Goal: Information Seeking & Learning: Understand process/instructions

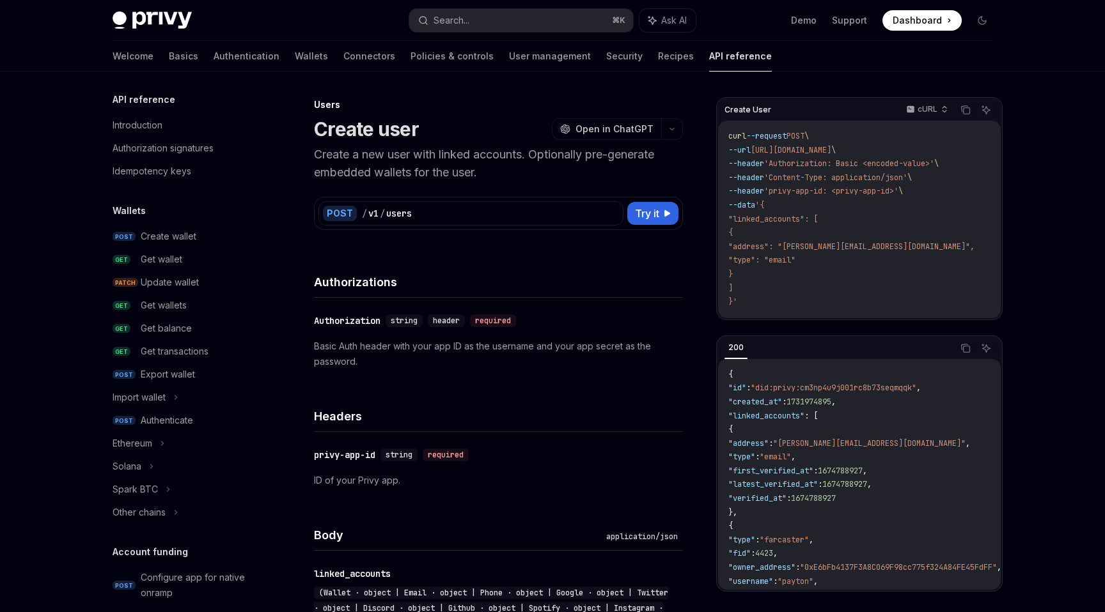
scroll to position [708, 0]
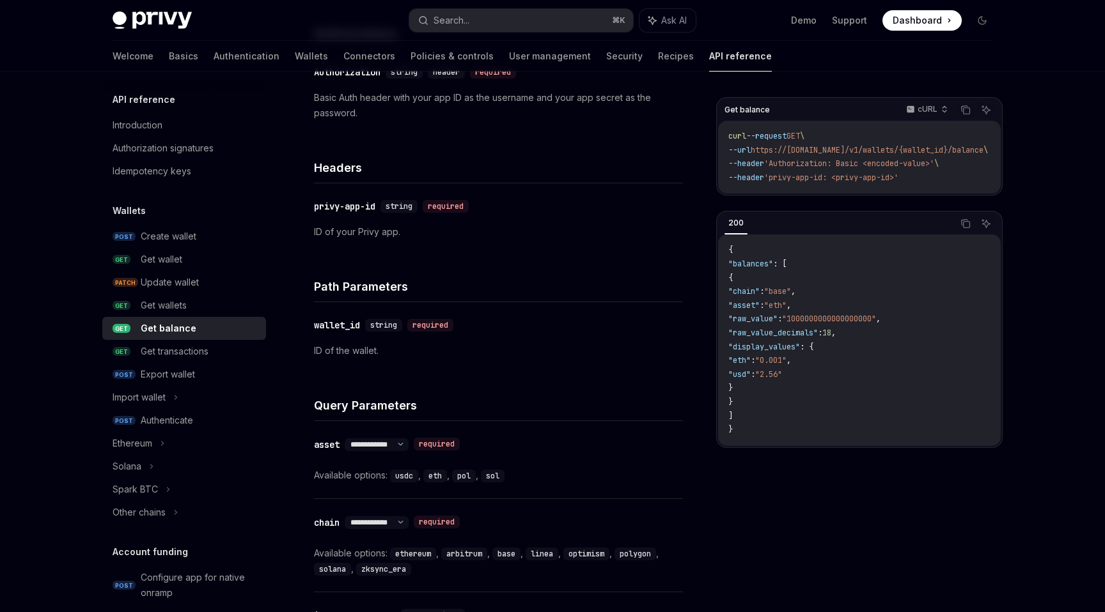
scroll to position [129, 0]
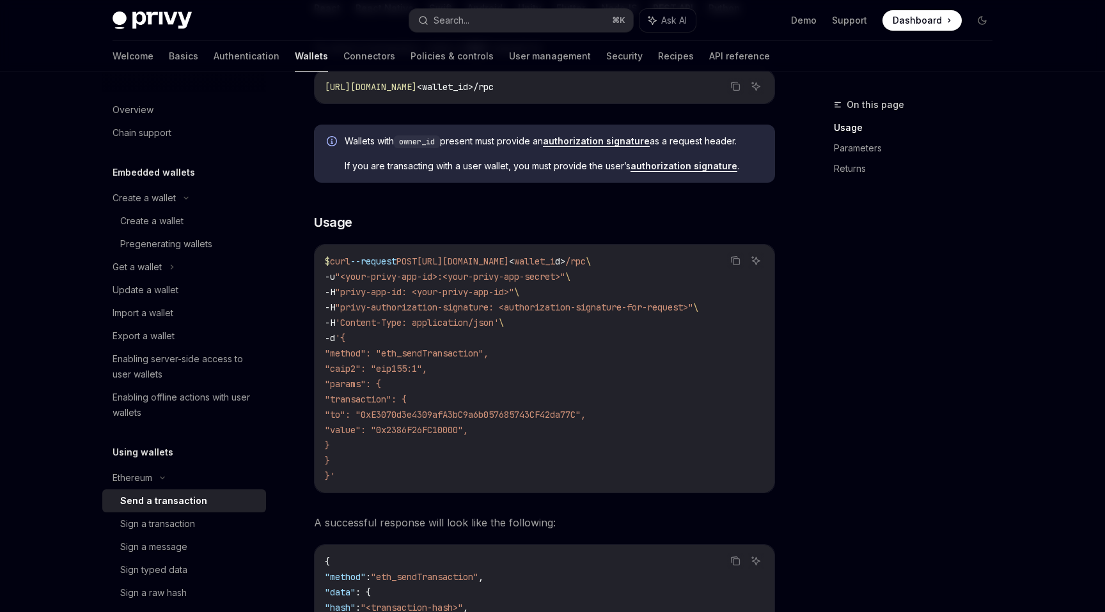
scroll to position [277, 0]
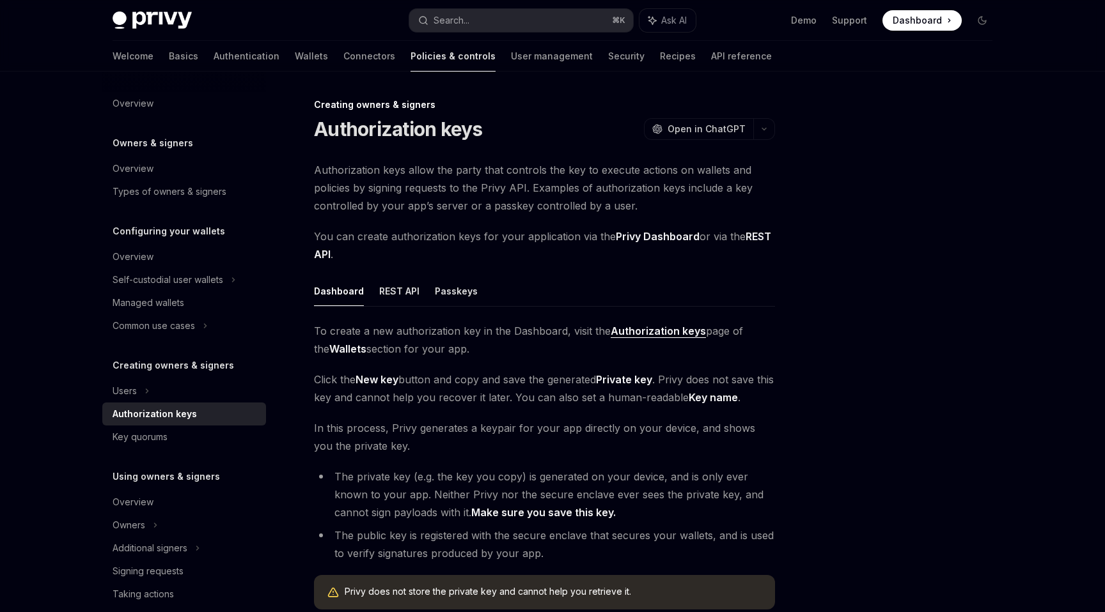
click at [632, 322] on span "To create a new authorization key in the Dashboard, visit the Authorization key…" at bounding box center [544, 340] width 461 height 36
click at [628, 327] on strong "Authorization keys" at bounding box center [658, 331] width 95 height 13
click at [398, 288] on button "REST API" at bounding box center [399, 291] width 40 height 30
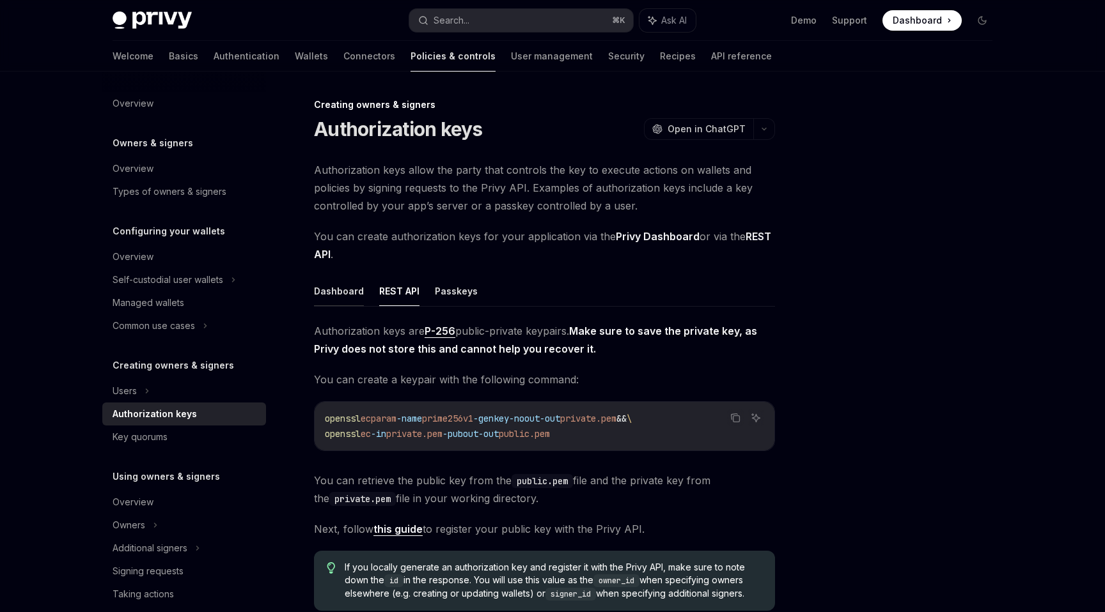
click at [348, 293] on button "Dashboard" at bounding box center [339, 291] width 50 height 30
type textarea "*"
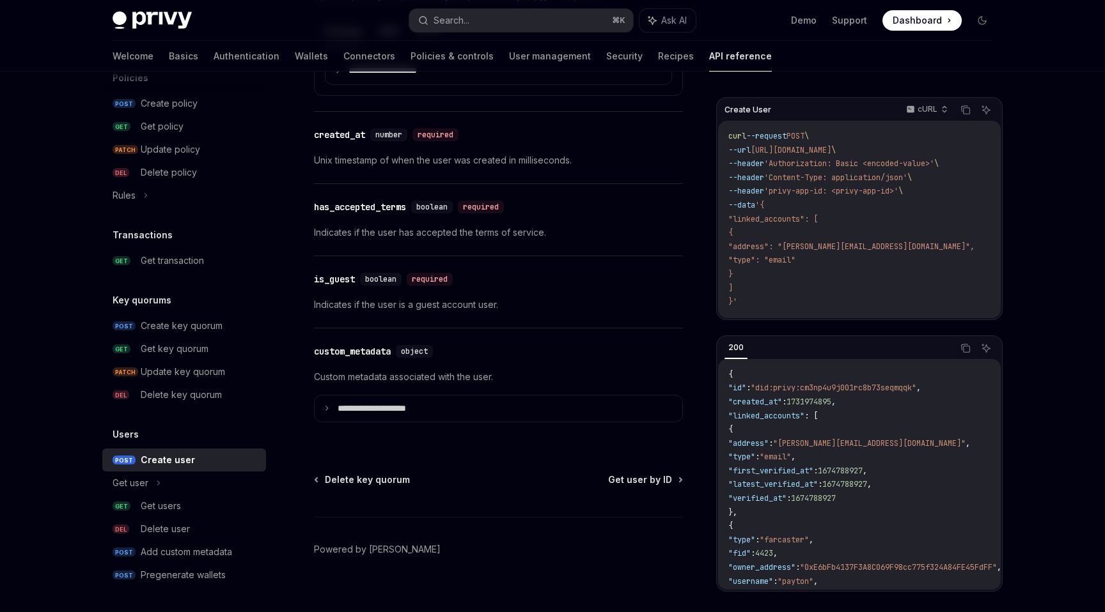
scroll to position [1449, 0]
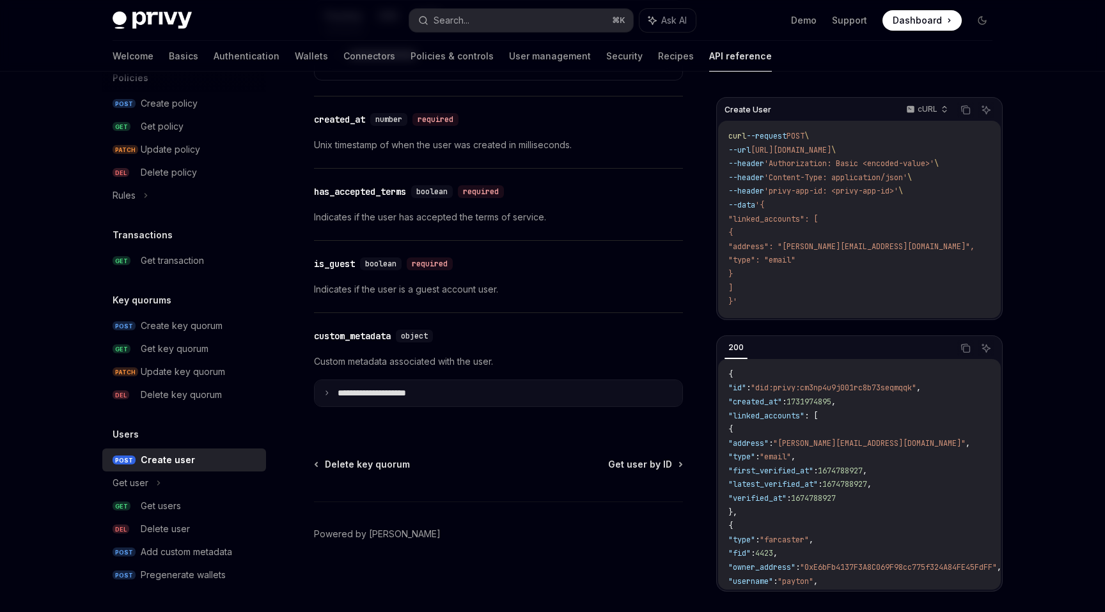
click at [543, 400] on summary "**********" at bounding box center [499, 393] width 368 height 27
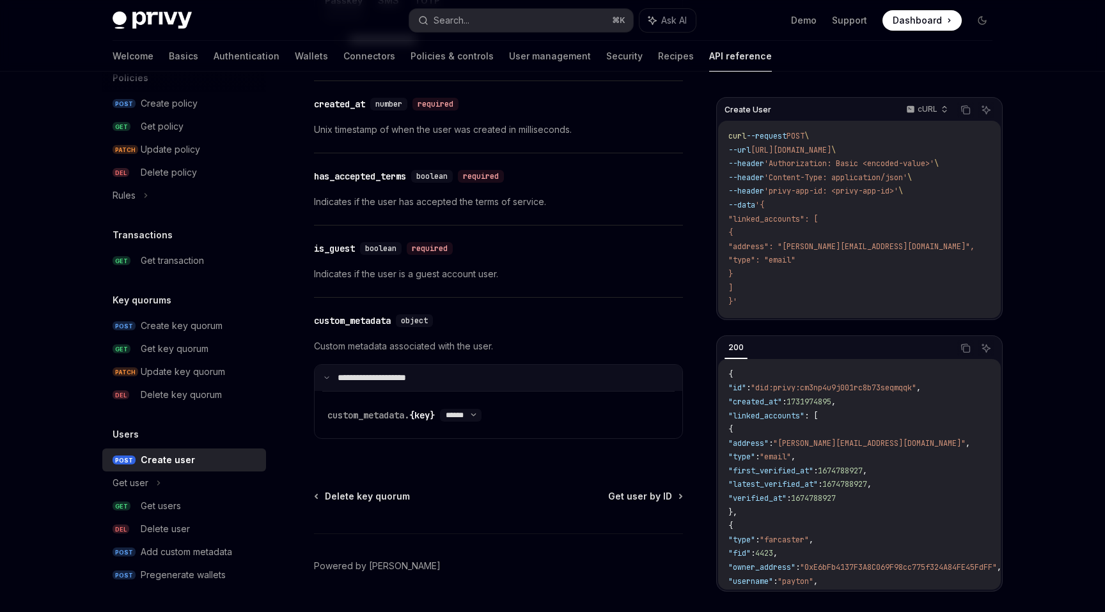
click at [543, 392] on summary "**********" at bounding box center [499, 378] width 368 height 27
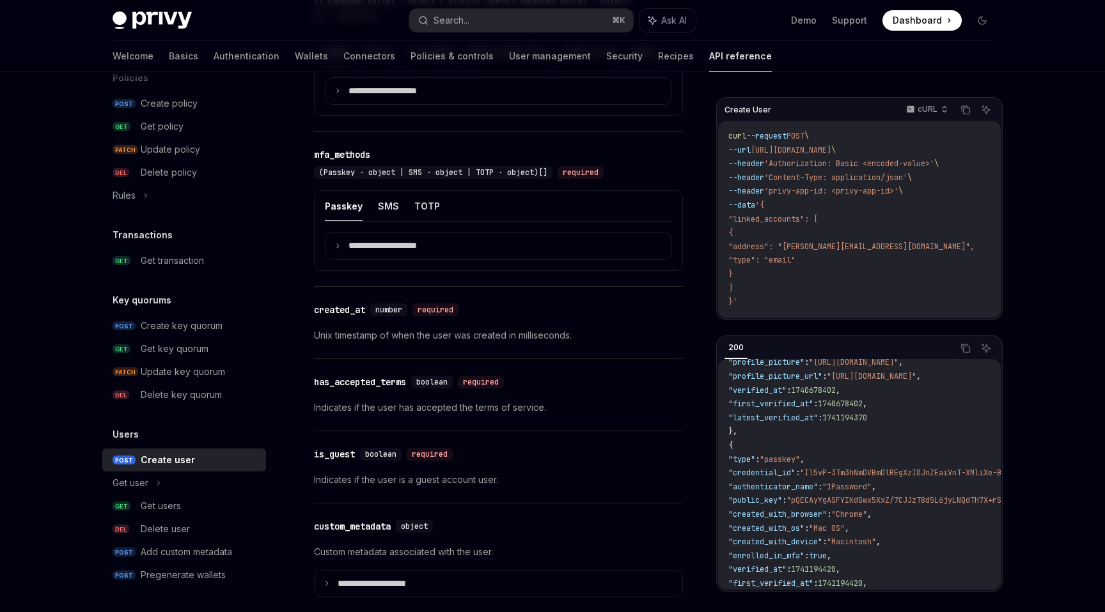
scroll to position [1236, 0]
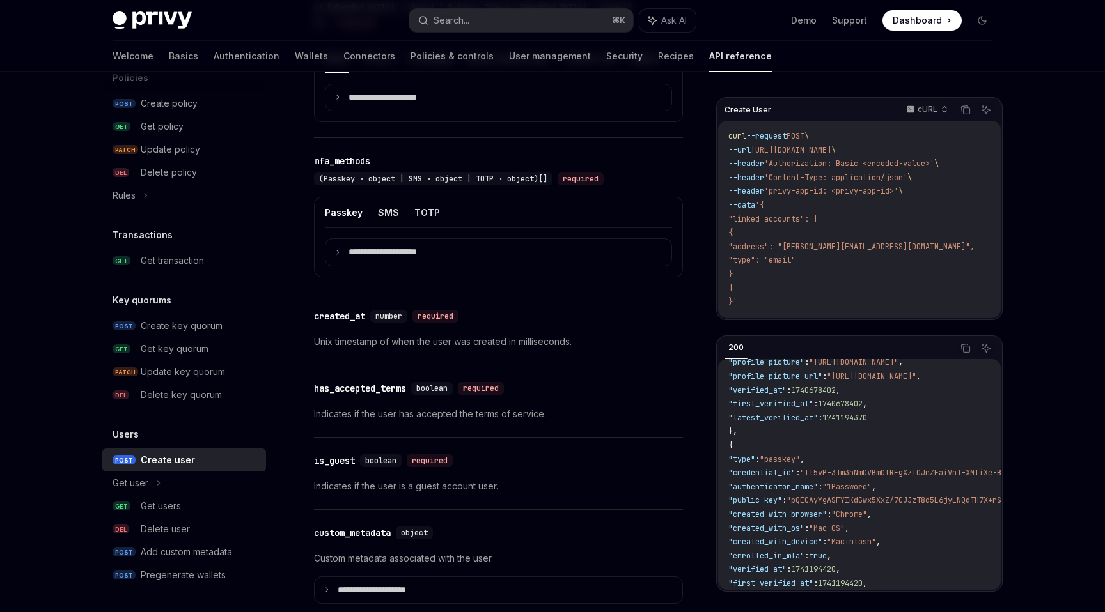
click at [385, 228] on button "SMS" at bounding box center [388, 213] width 21 height 30
click at [339, 228] on button "Passkey" at bounding box center [344, 213] width 38 height 30
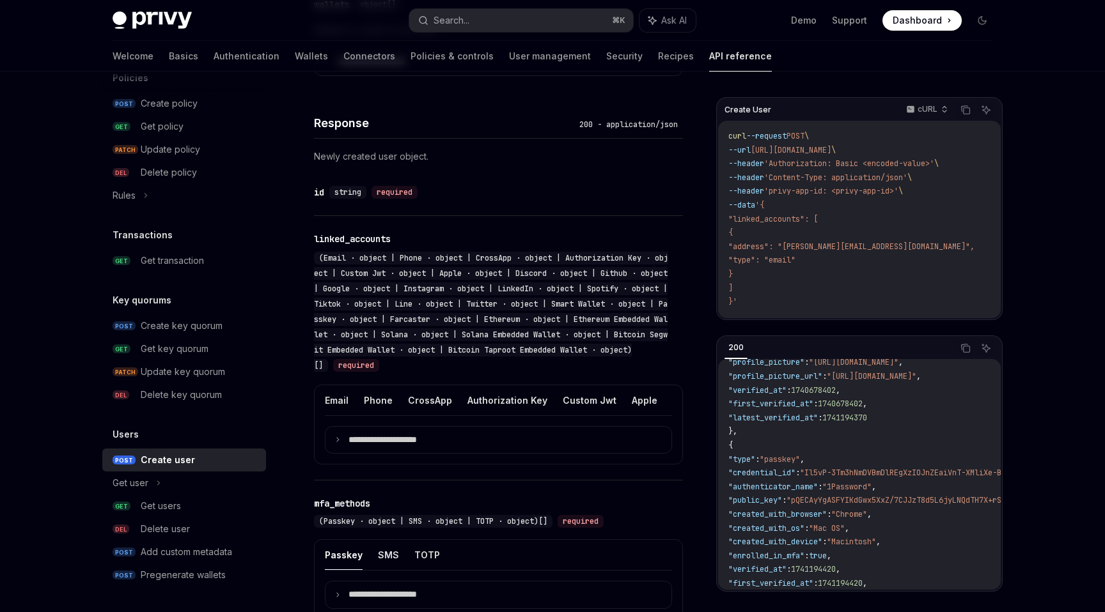
scroll to position [882, 0]
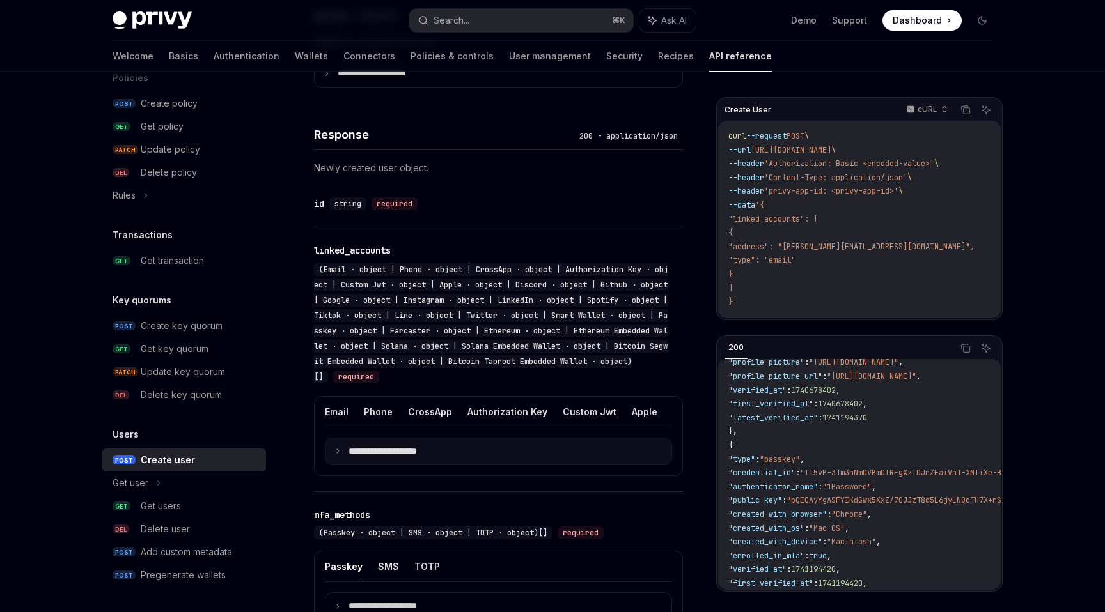
click at [334, 465] on summary "**********" at bounding box center [498, 452] width 346 height 27
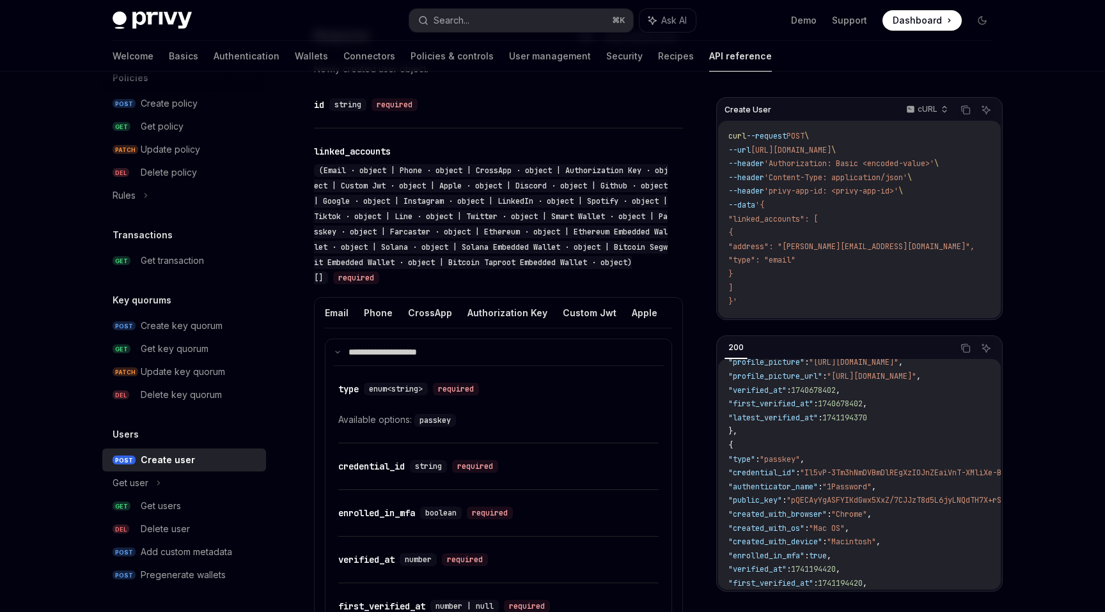
scroll to position [963, 0]
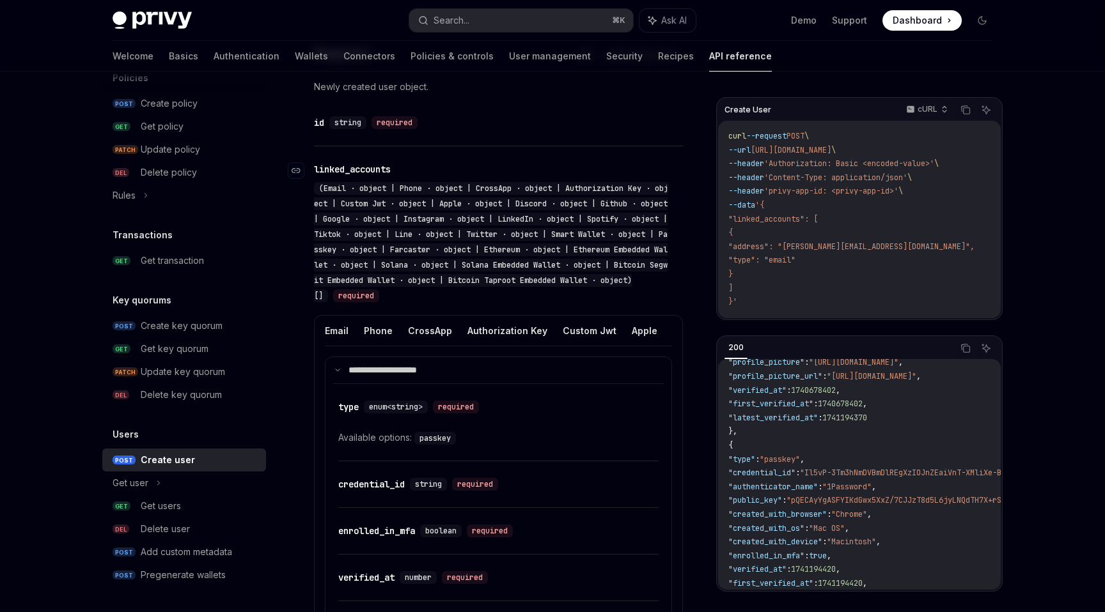
click at [332, 201] on span "(Email · object | Phone · object | CrossApp · object | Authorization Key · obje…" at bounding box center [491, 242] width 354 height 118
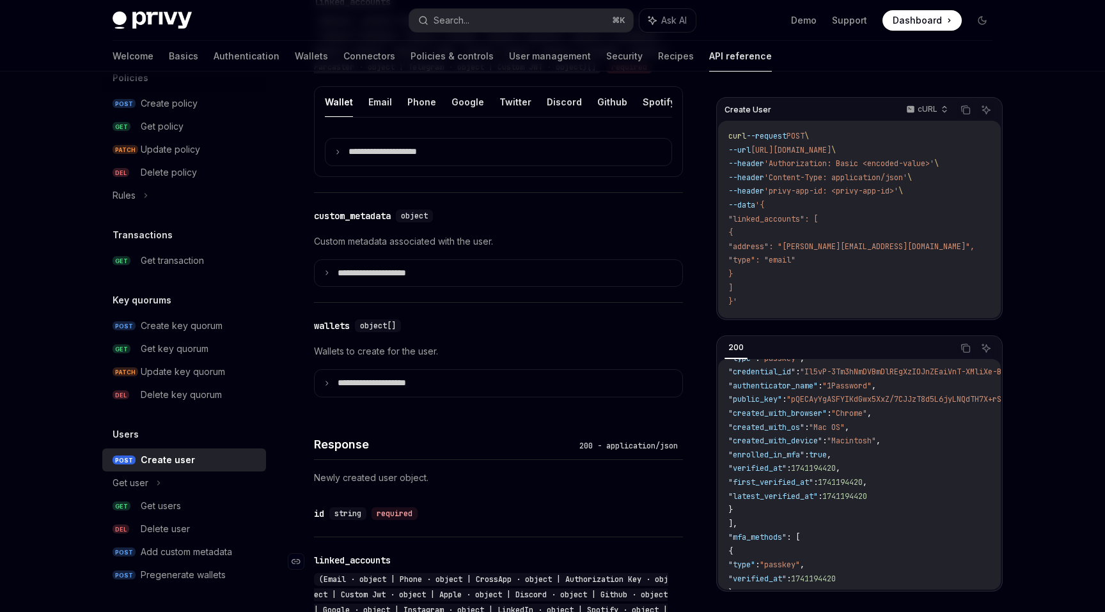
scroll to position [567, 0]
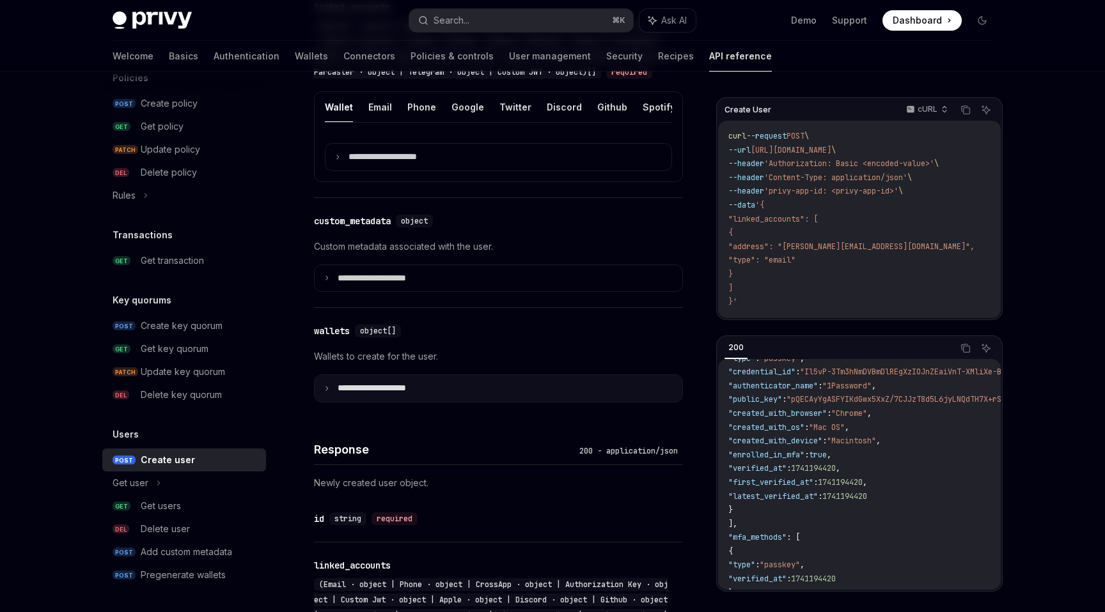
click at [329, 397] on summary "**********" at bounding box center [499, 388] width 368 height 27
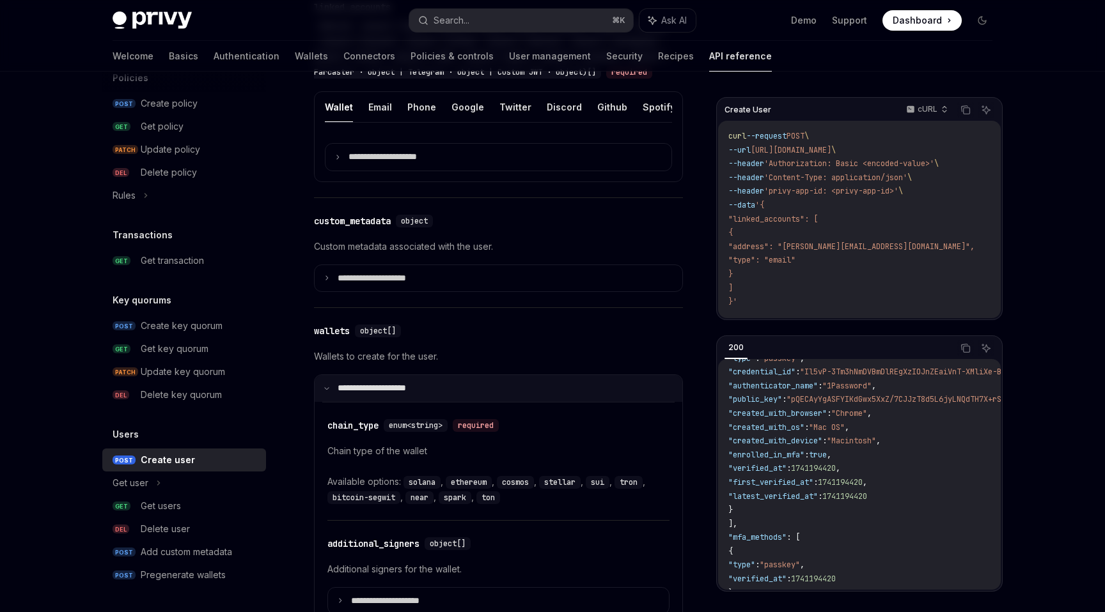
click at [331, 402] on summary "**********" at bounding box center [499, 388] width 368 height 27
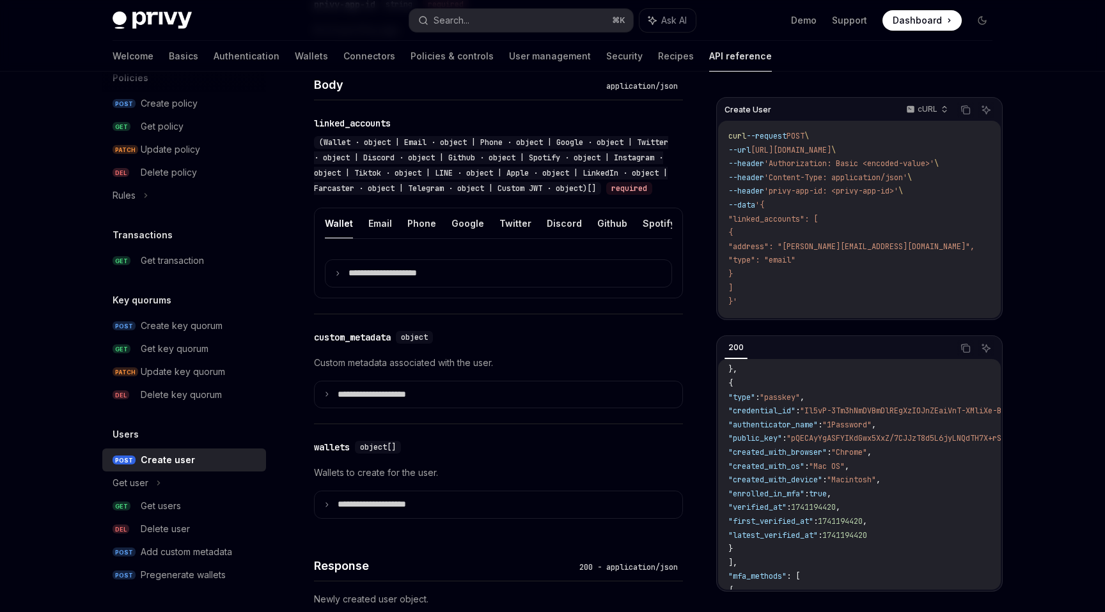
scroll to position [432, 0]
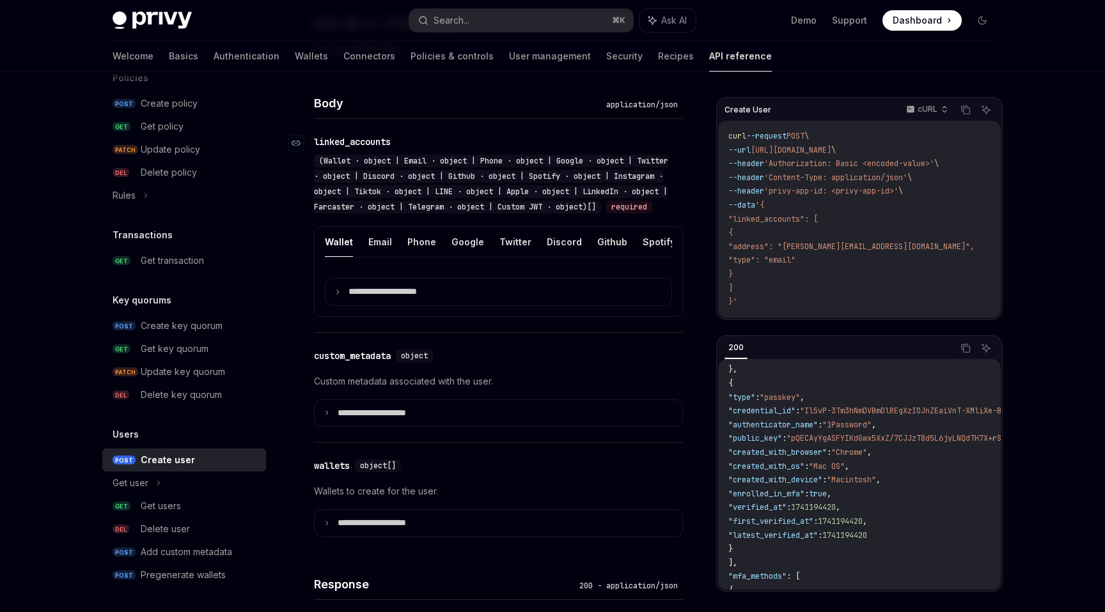
click at [336, 157] on span "(Wallet · object | Email · object | Phone · object | Google · object | Twitter …" at bounding box center [491, 184] width 354 height 56
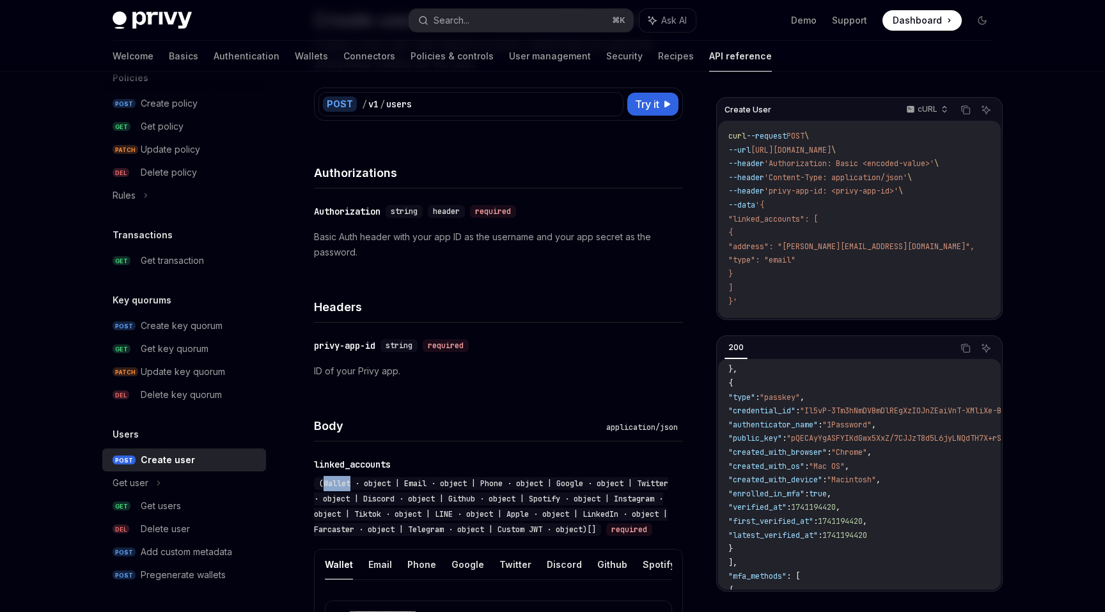
scroll to position [106, 0]
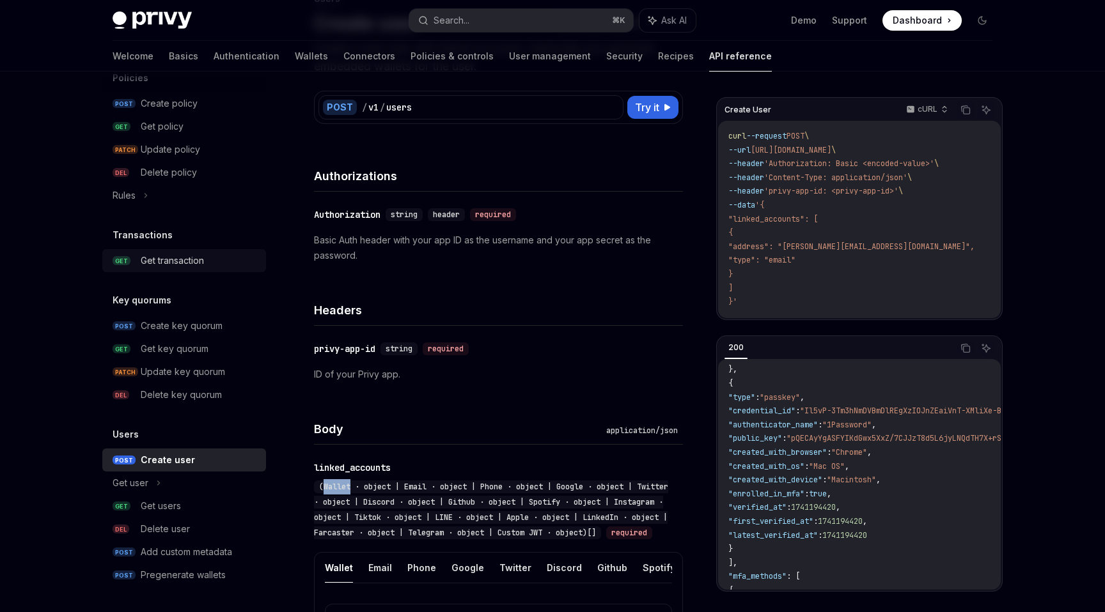
click at [212, 260] on div "Get transaction" at bounding box center [200, 260] width 118 height 15
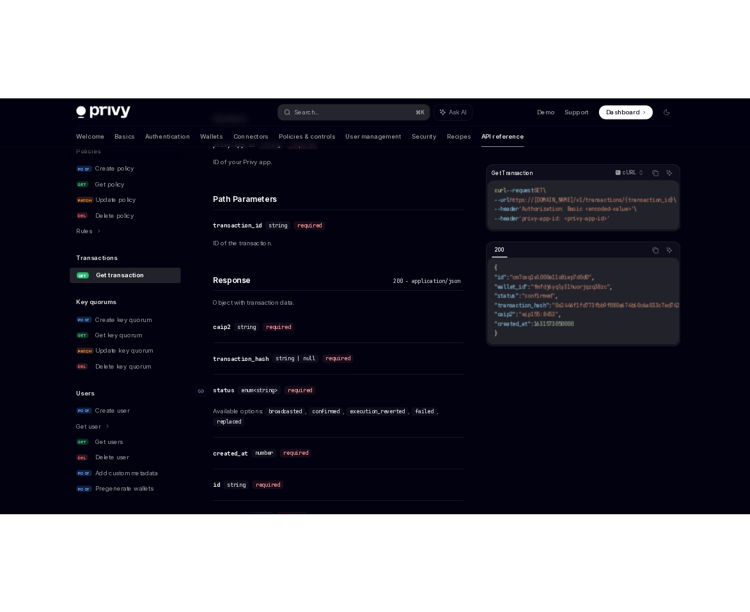
scroll to position [481, 0]
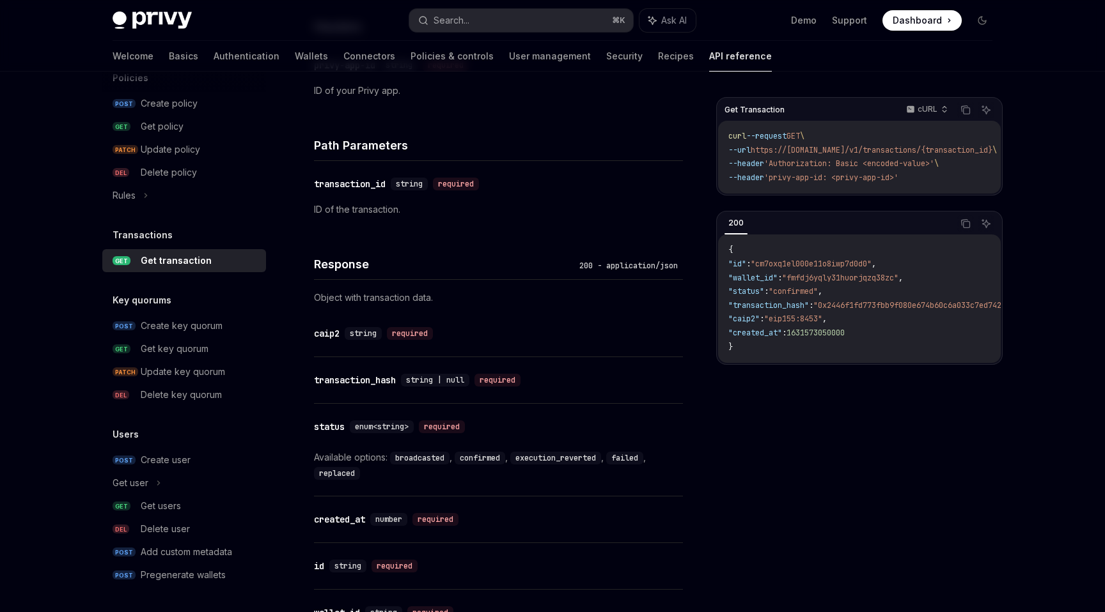
click at [366, 439] on div "​ status enum<string> required Available options: broadcasted , confirmed , exe…" at bounding box center [498, 450] width 369 height 92
click at [393, 469] on div "Available options: broadcasted , confirmed , execution_reverted , failed , repl…" at bounding box center [498, 465] width 369 height 31
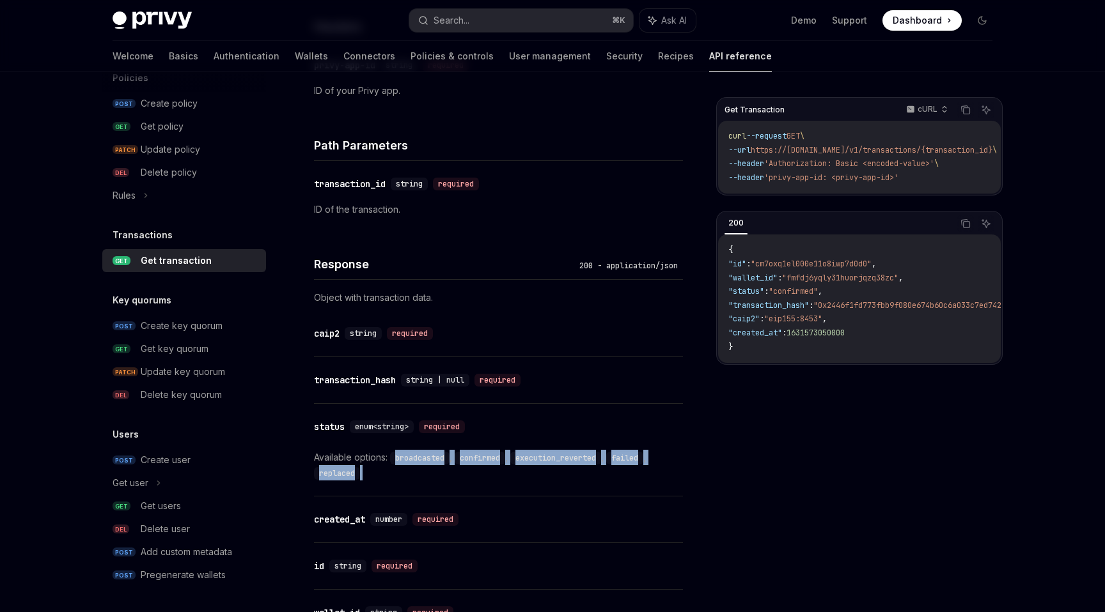
drag, startPoint x: 397, startPoint y: 456, endPoint x: 401, endPoint y: 467, distance: 11.5
click at [401, 467] on div "Available options: broadcasted , confirmed , execution_reverted , failed , repl…" at bounding box center [498, 465] width 369 height 31
copy div "broadcasted , confirmed , execution_reverted , failed , replaced"
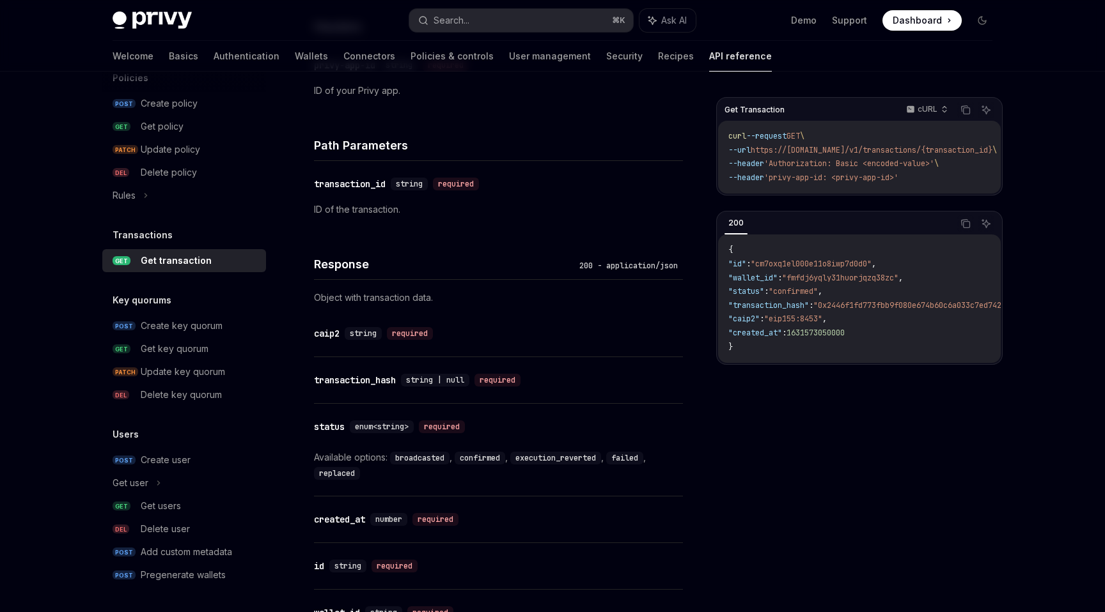
click at [311, 261] on div "Transactions Get transaction OpenAI Open in ChatGPT Get a transaction by transa…" at bounding box center [379, 221] width 614 height 1210
click at [336, 263] on h4 "Response" at bounding box center [444, 264] width 260 height 17
type textarea "*"
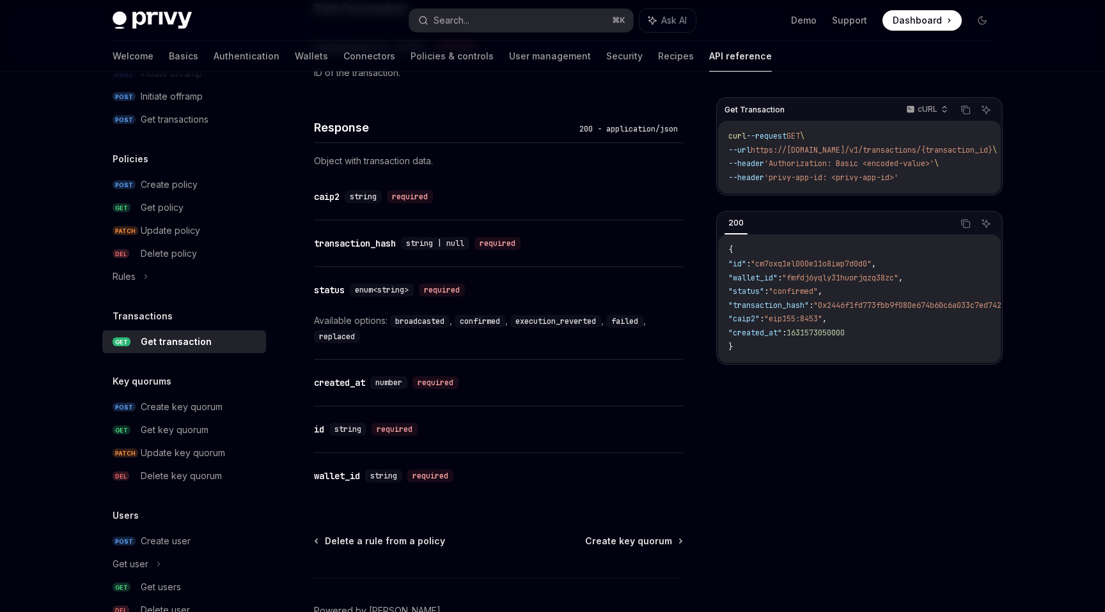
scroll to position [609, 0]
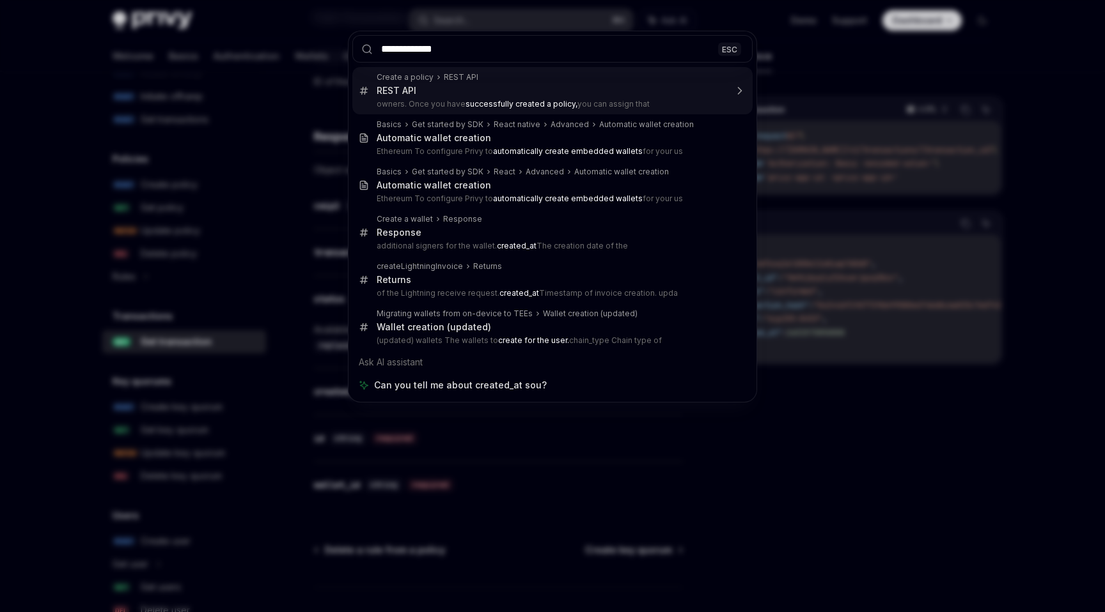
type input "**********"
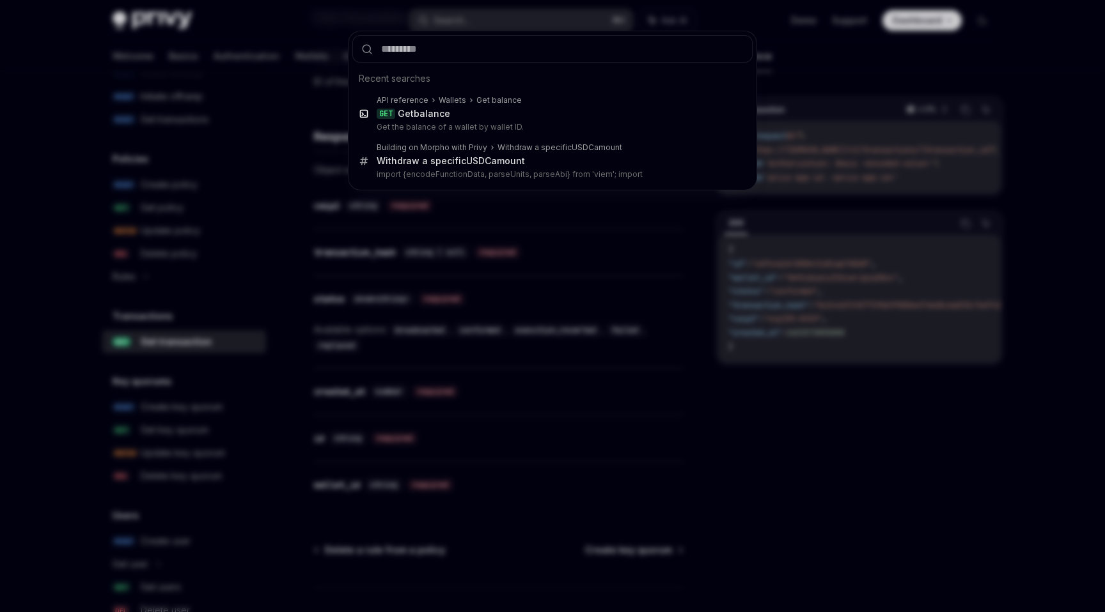
click at [873, 187] on div "Recent searches API reference Wallets Get balance GET Get balance Get the balan…" at bounding box center [552, 306] width 1105 height 612
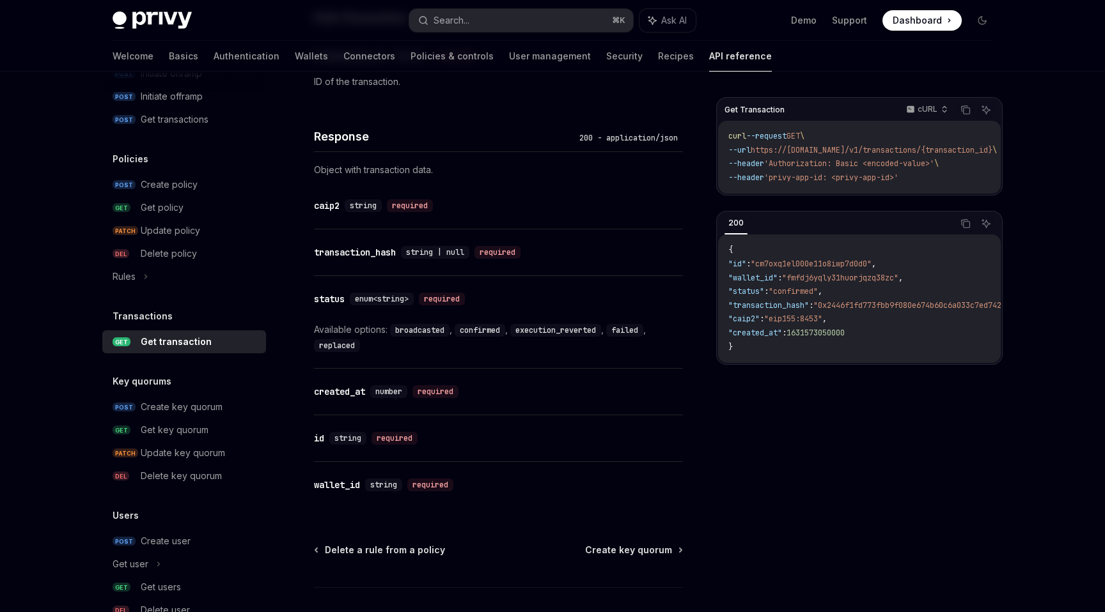
click at [853, 311] on span ""0x2446f1fd773fbb9f080e674b60c6a033c7ed7427b8b9413cf28a2a4a6da9b56c"" at bounding box center [965, 305] width 304 height 10
copy span "0x2446f1fd773fbb9f080e674b60c6a033c7ed7427b8b9413cf28a2a4a6da9b56c"
click at [935, 440] on div "Get Transaction cURL Copy Ask AI curl --request GET \ --url https://api.privy.i…" at bounding box center [859, 354] width 286 height 515
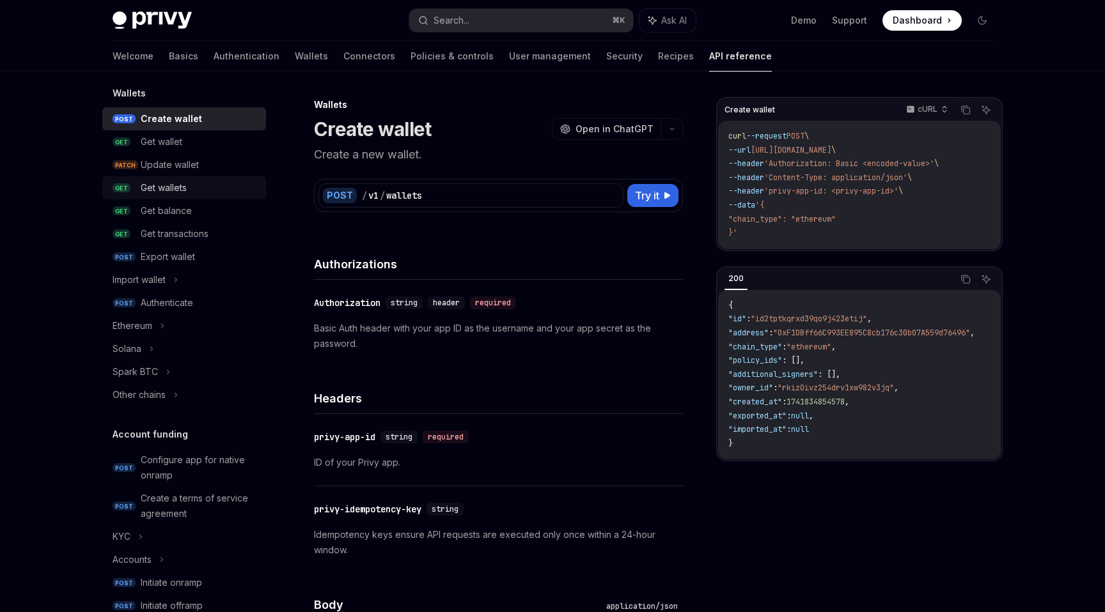
scroll to position [162, 0]
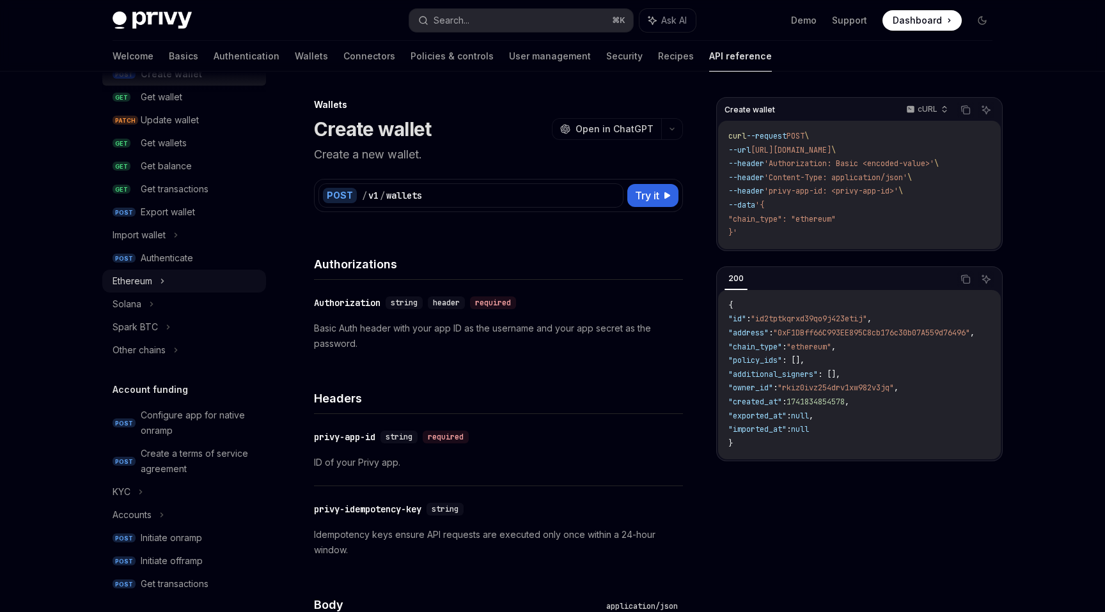
click at [158, 286] on div "Ethereum" at bounding box center [184, 281] width 164 height 23
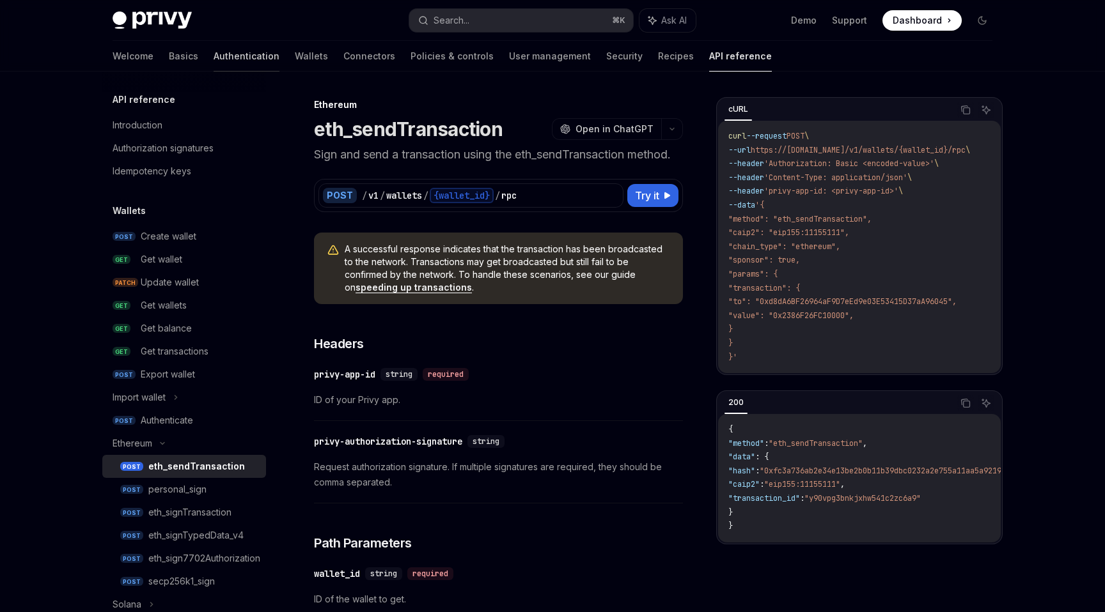
click at [214, 48] on link "Authentication" at bounding box center [247, 56] width 66 height 31
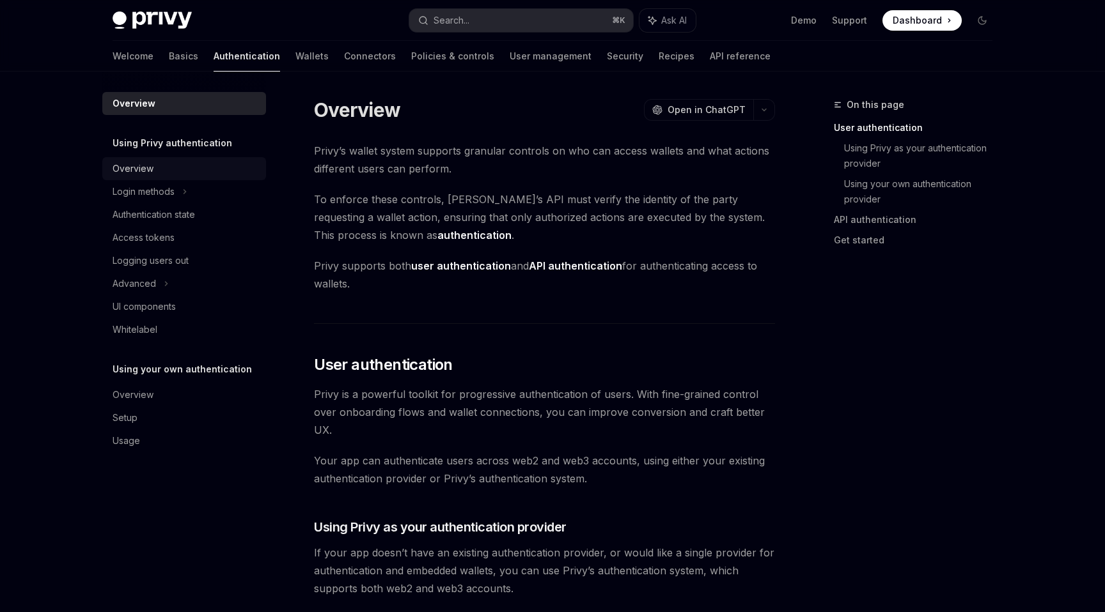
click at [178, 170] on div "Overview" at bounding box center [186, 168] width 146 height 15
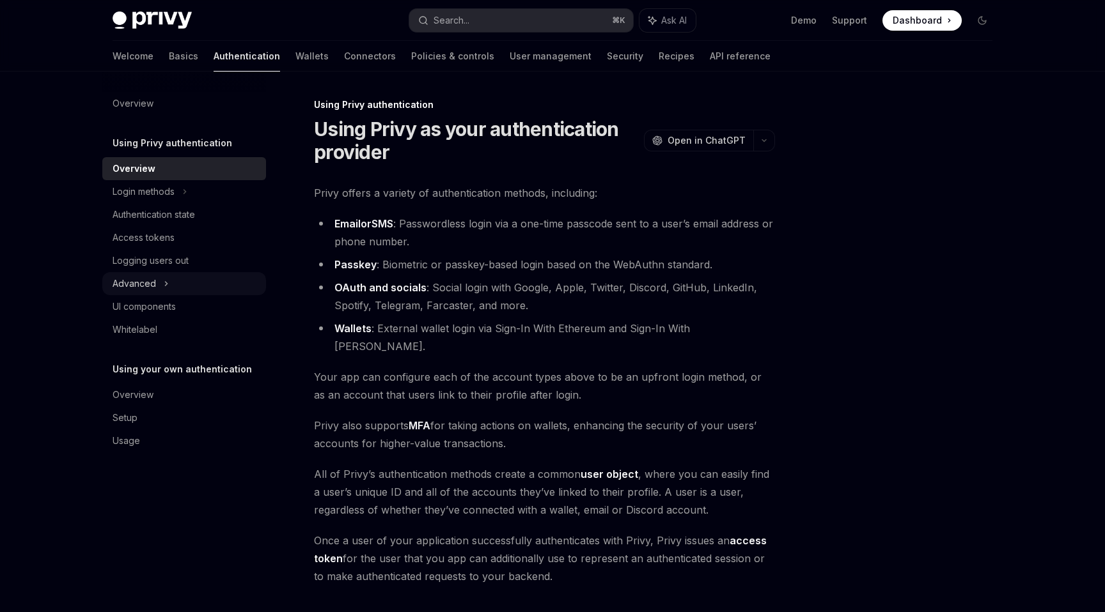
click at [153, 285] on div "Advanced" at bounding box center [134, 283] width 43 height 15
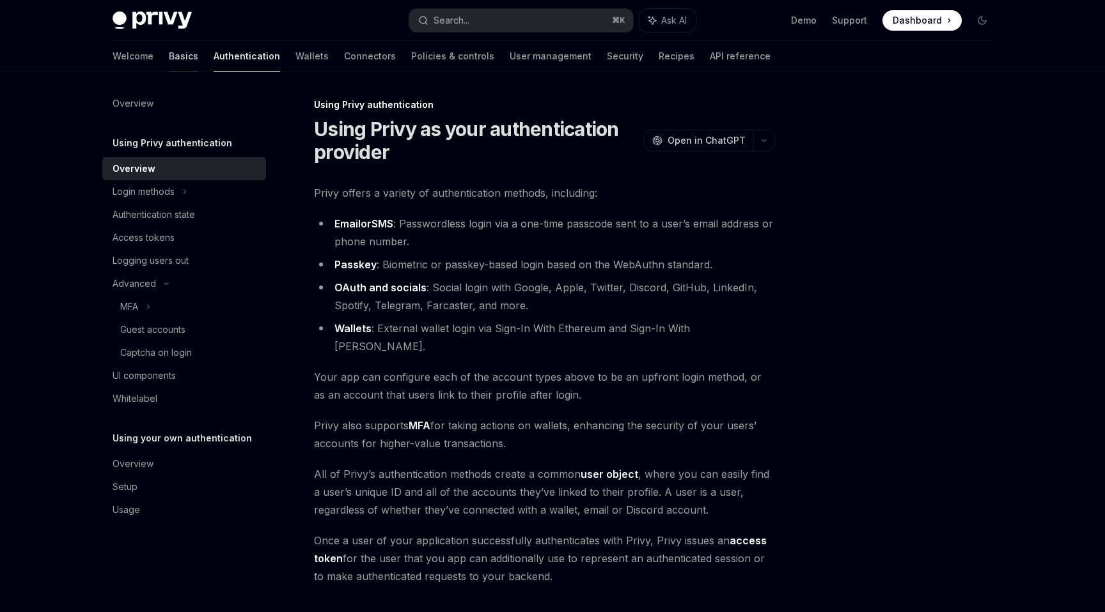
click at [169, 50] on link "Basics" at bounding box center [183, 56] width 29 height 31
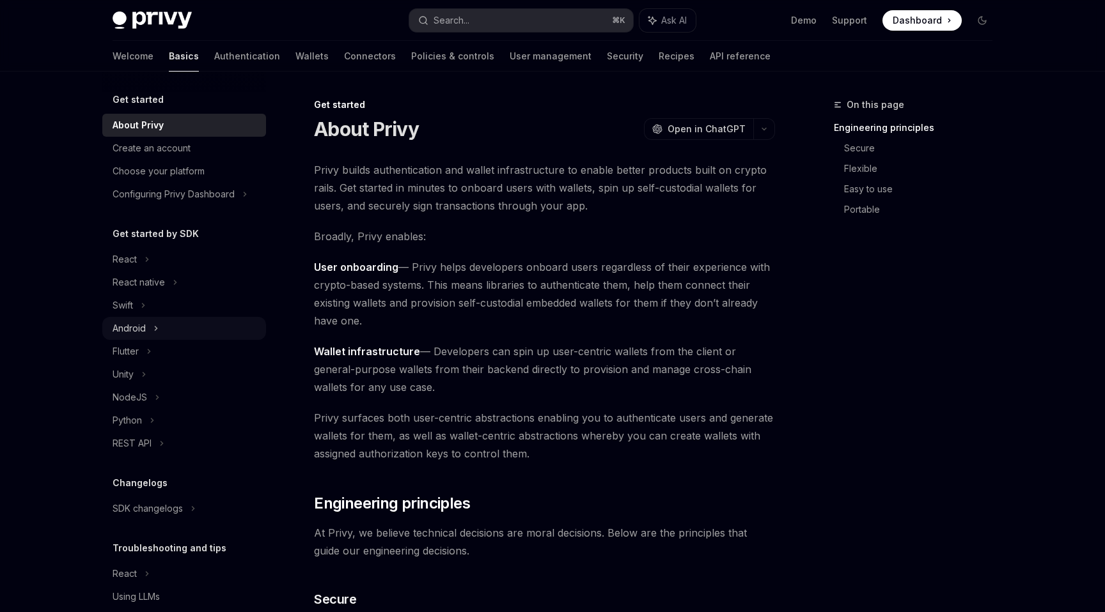
scroll to position [45, 0]
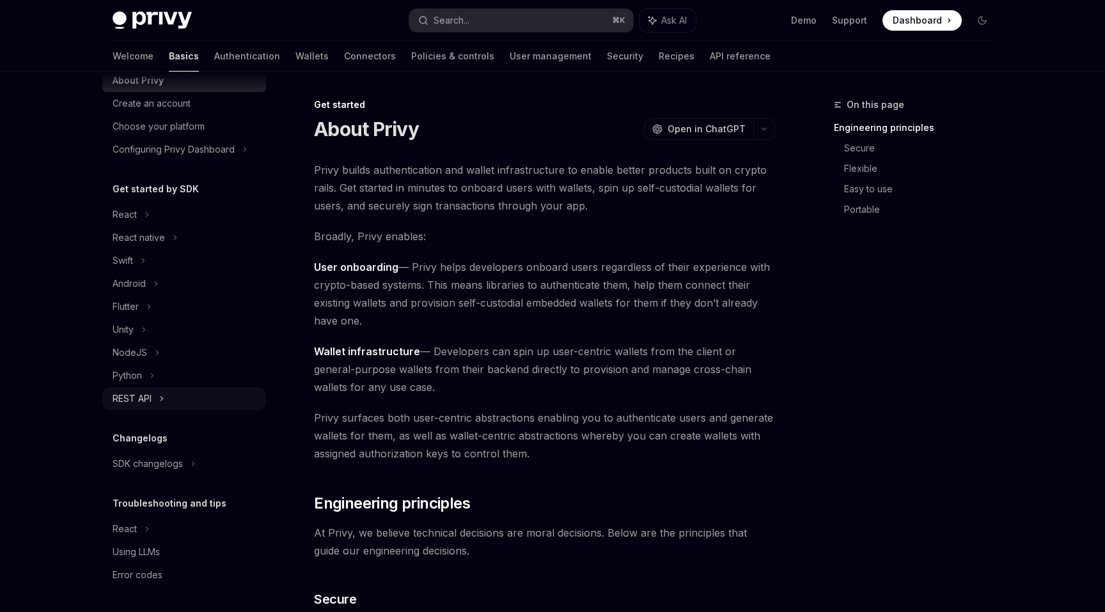
click at [148, 389] on div "REST API" at bounding box center [184, 398] width 164 height 23
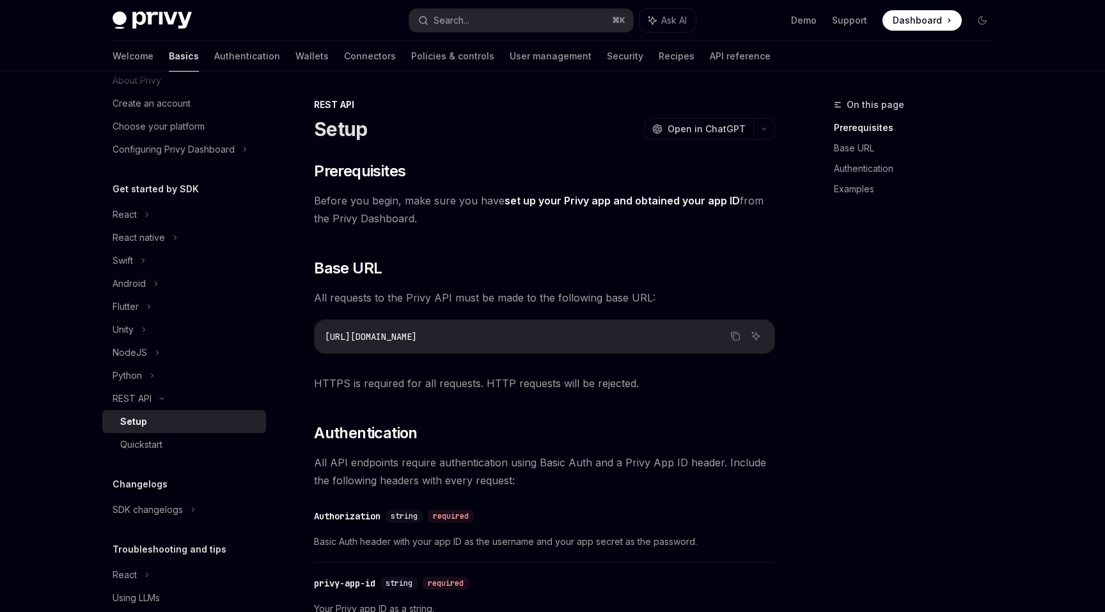
click at [147, 425] on div "Setup" at bounding box center [189, 421] width 138 height 15
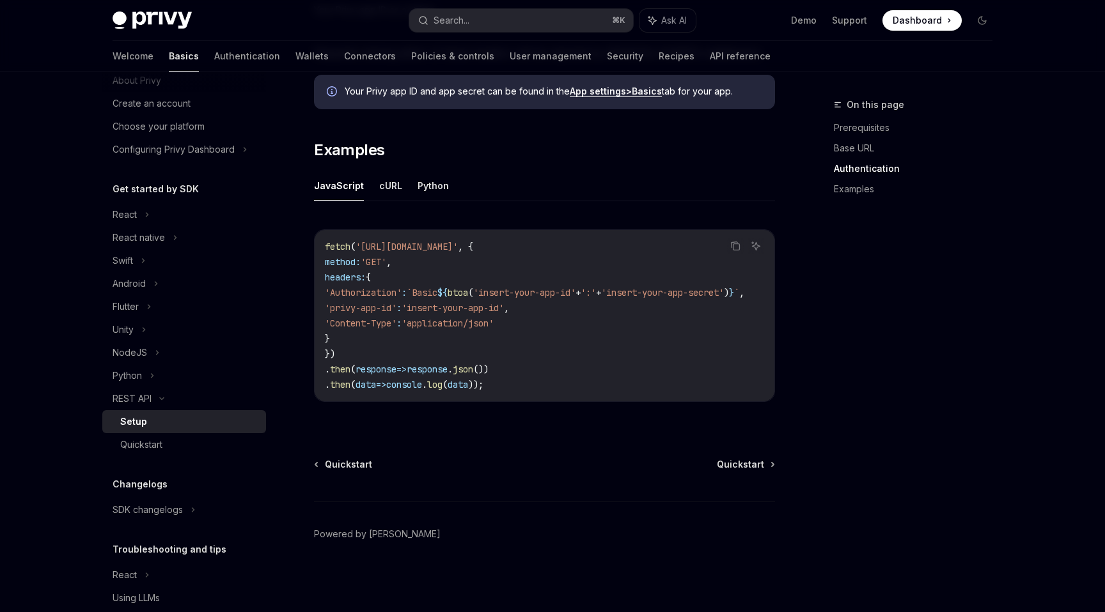
scroll to position [604, 0]
click at [389, 183] on button "cURL" at bounding box center [390, 186] width 23 height 30
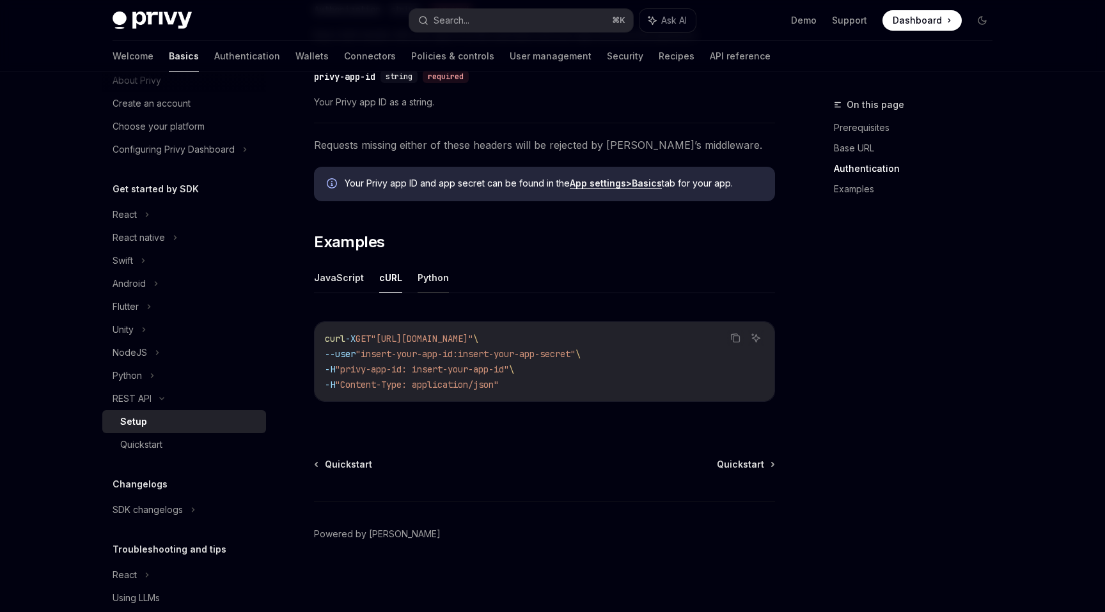
click at [421, 280] on button "Python" at bounding box center [432, 278] width 31 height 30
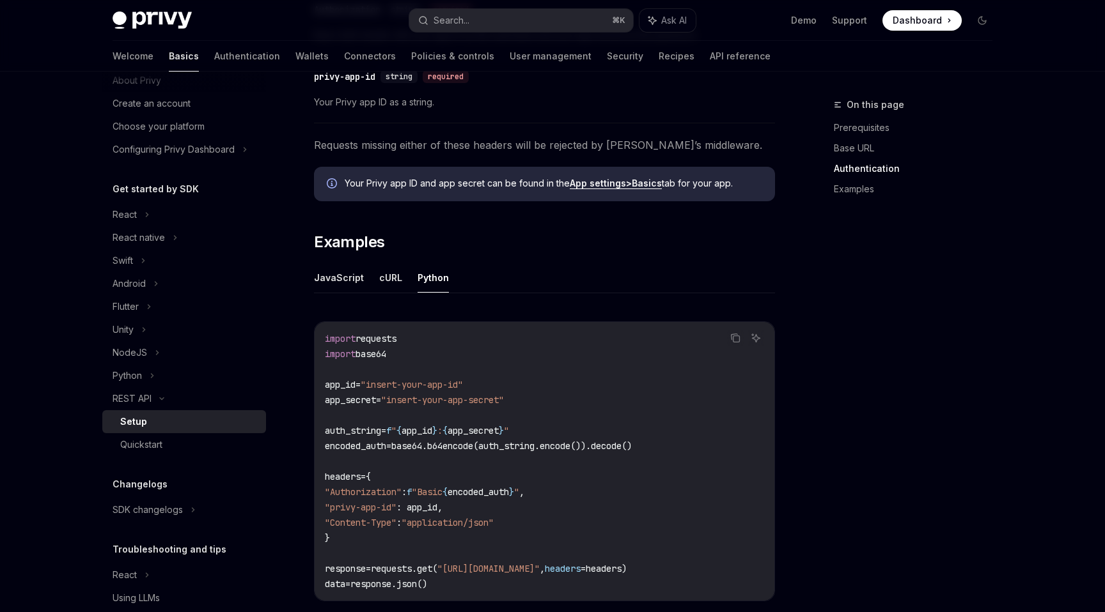
scroll to position [706, 0]
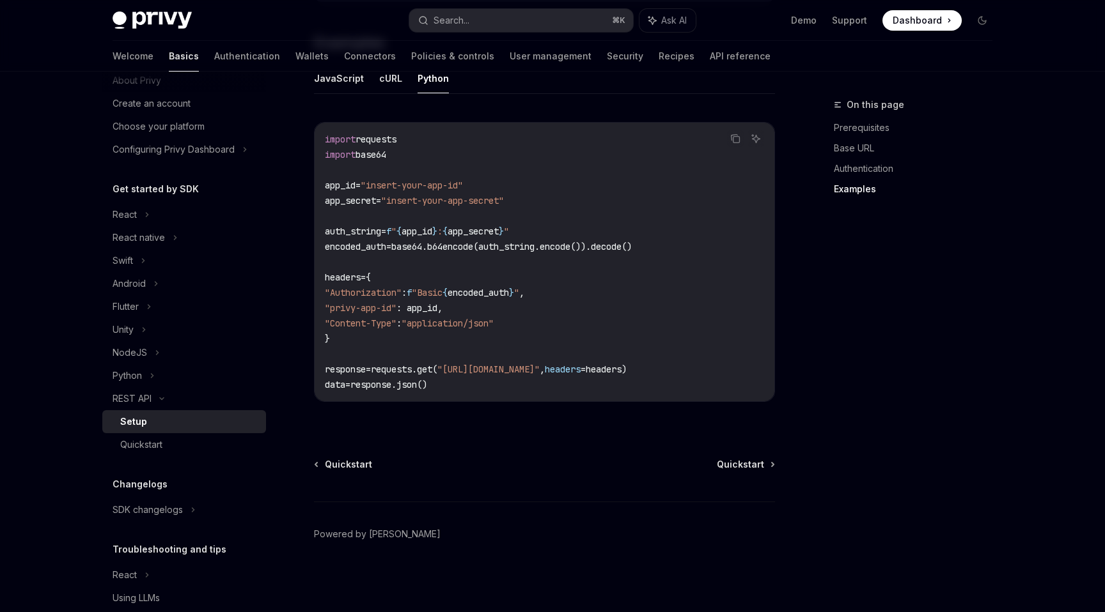
click at [175, 432] on link "Setup" at bounding box center [184, 421] width 164 height 23
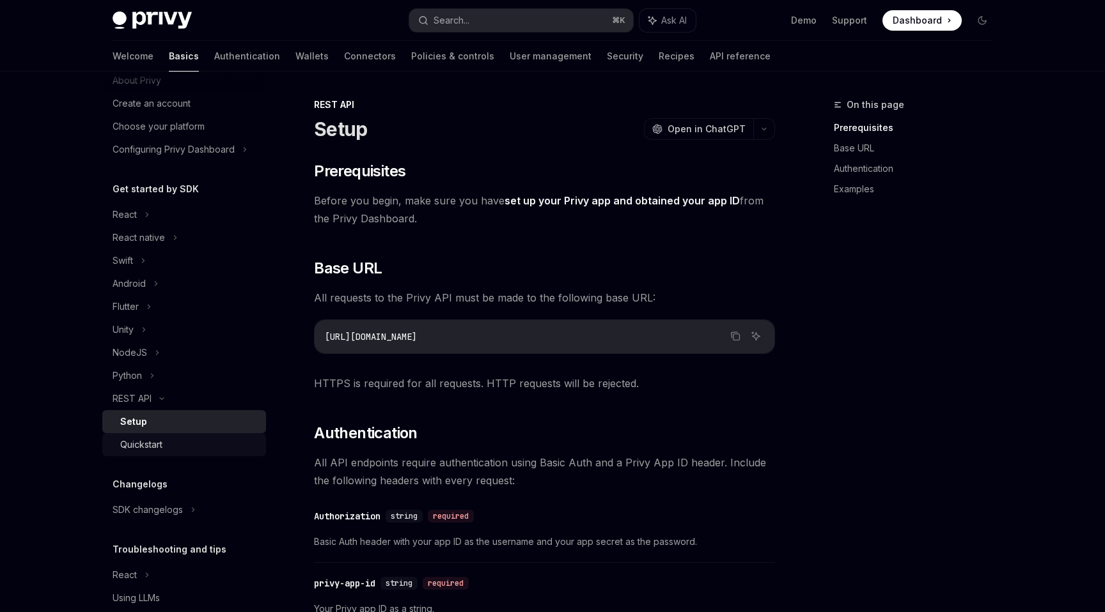
click at [162, 442] on div "Quickstart" at bounding box center [141, 444] width 42 height 15
type textarea "*"
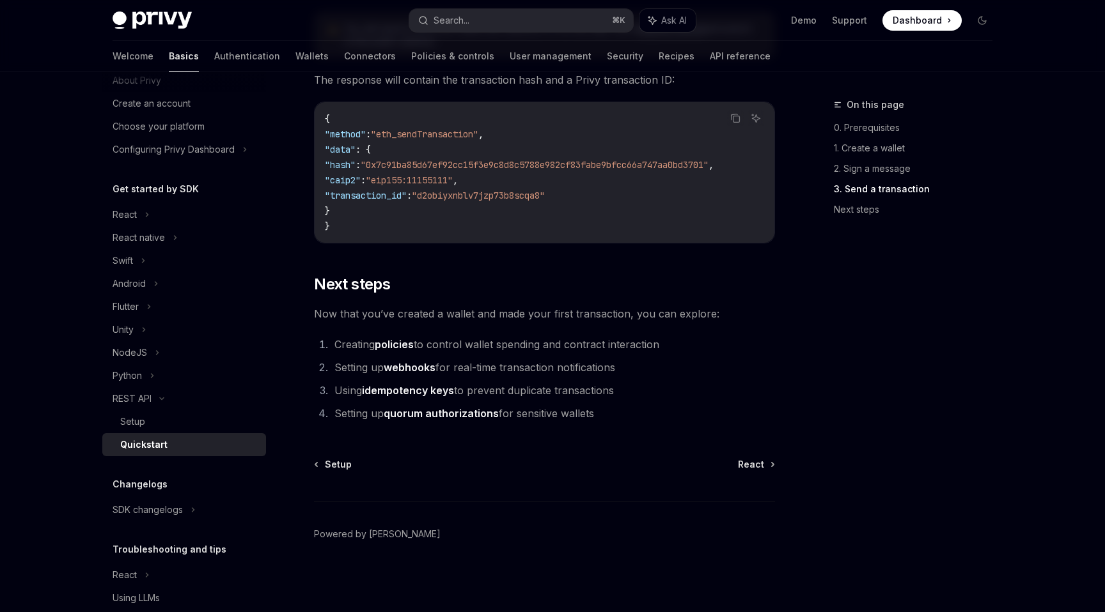
scroll to position [91, 0]
